Goal: Find specific page/section: Find specific page/section

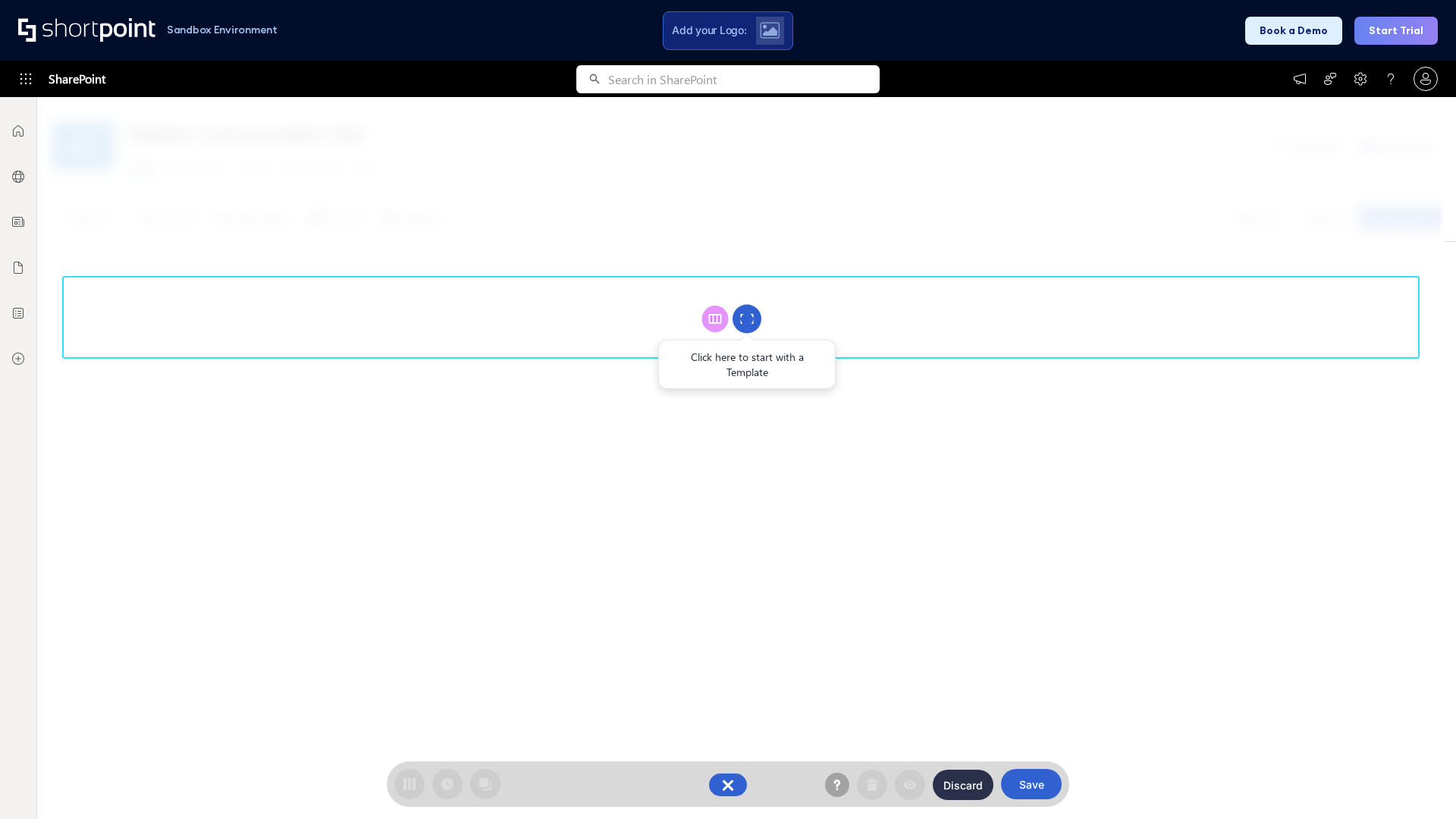
click at [747, 318] on circle at bounding box center [747, 319] width 29 height 29
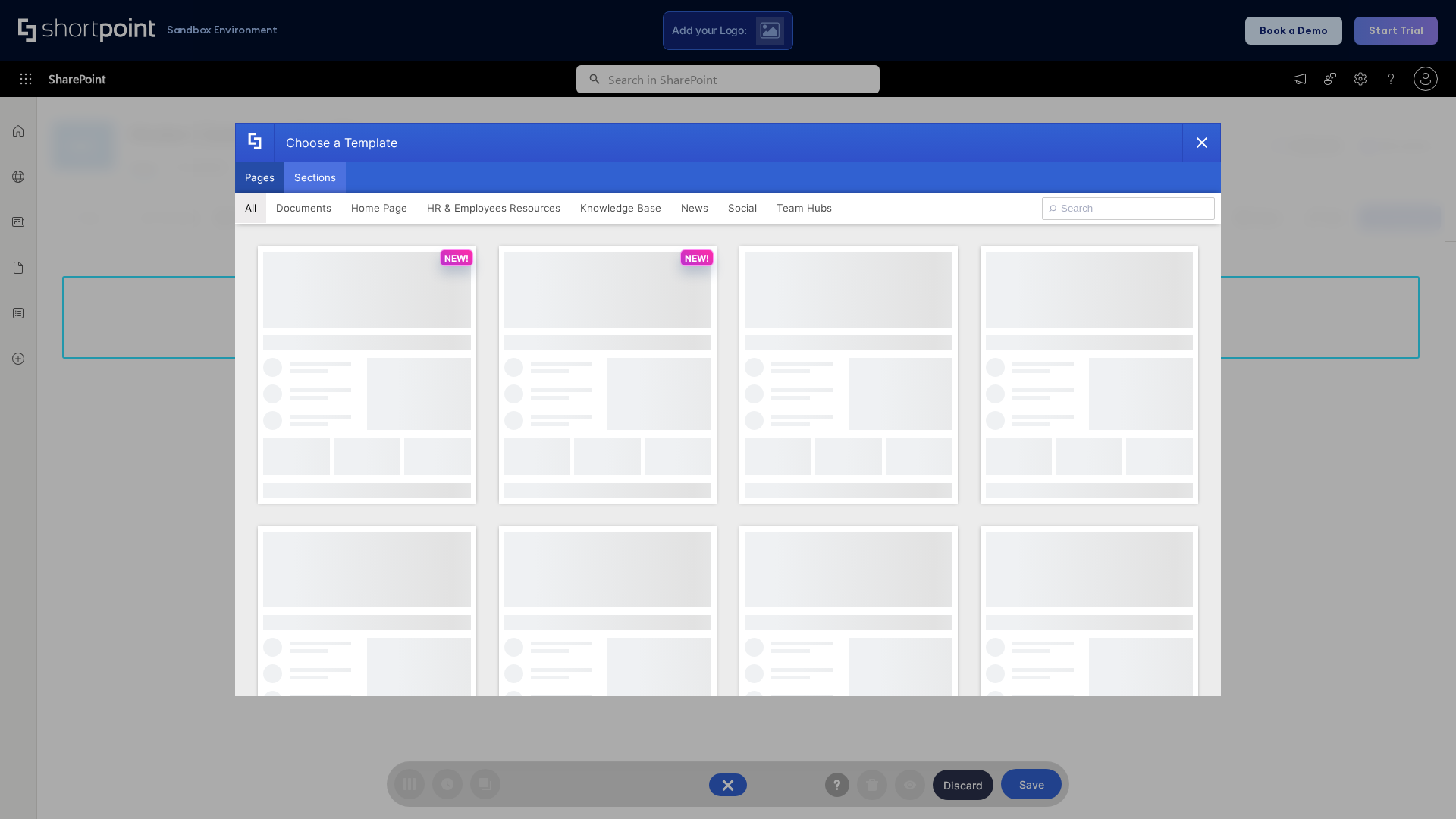
click at [314, 177] on button "Sections" at bounding box center [314, 177] width 61 height 30
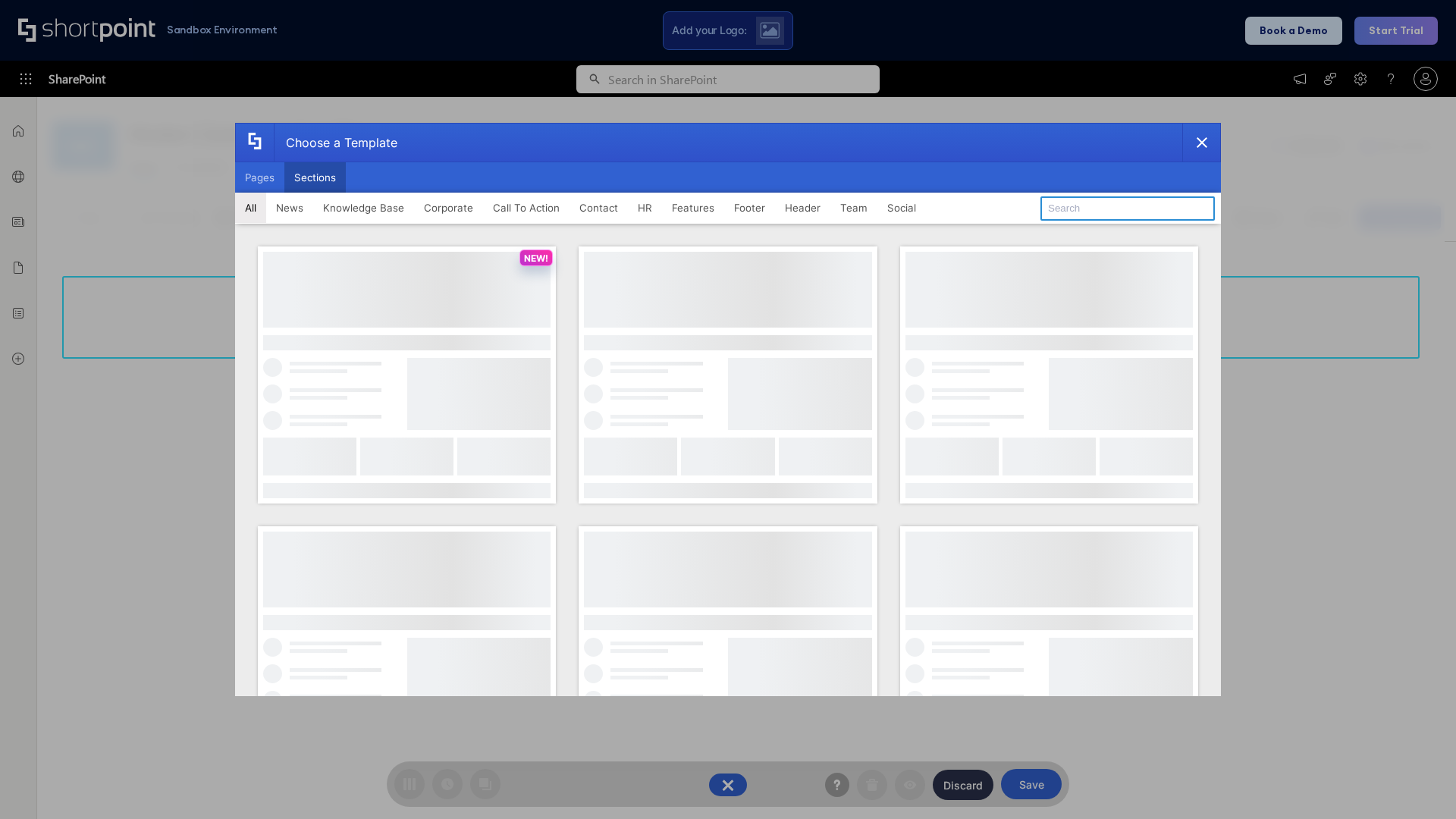
type input "HR"
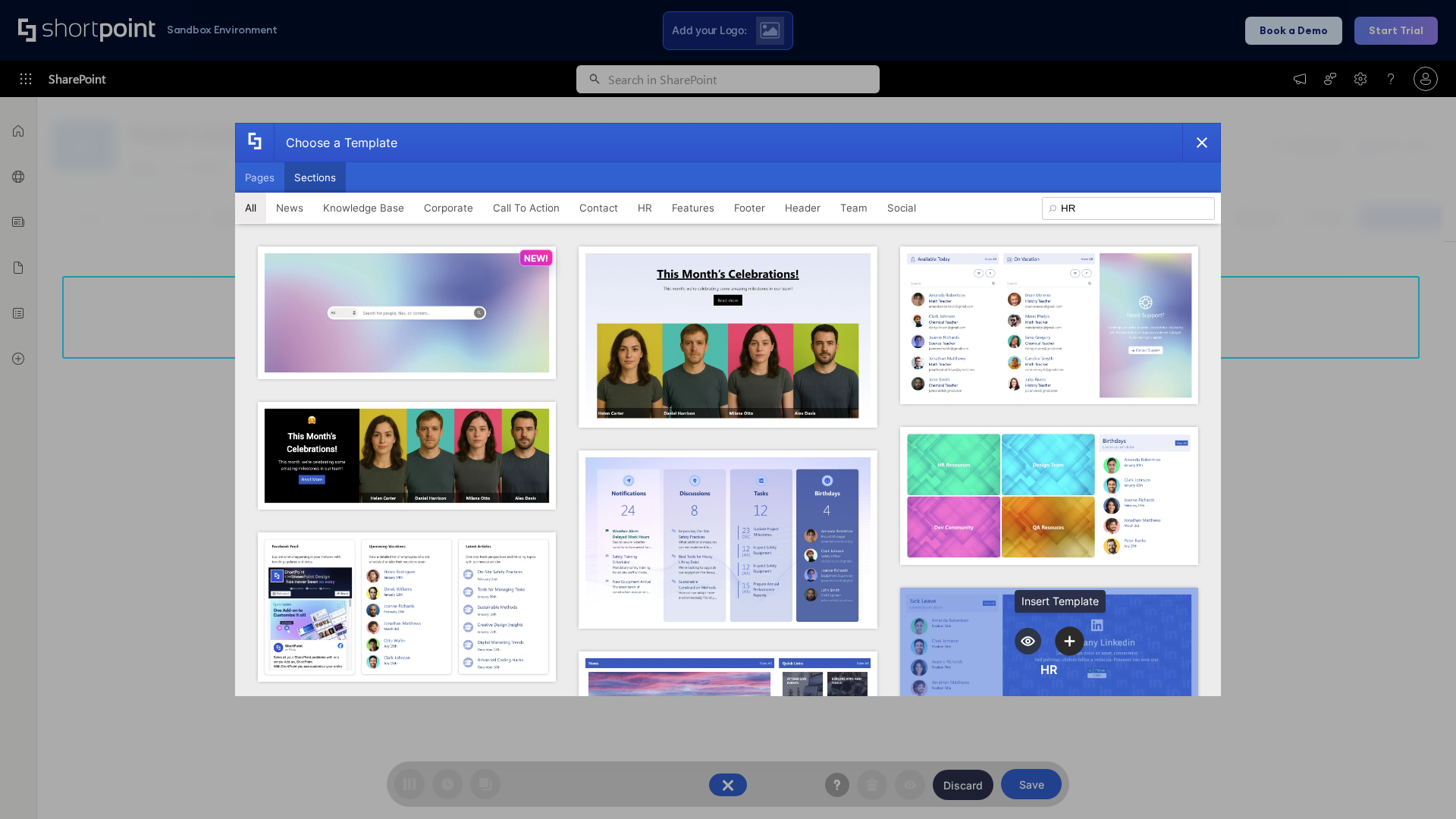
click at [1064, 636] on icon "template selector" at bounding box center [1069, 640] width 10 height 10
